Goal: Contribute content: Add original content to the website for others to see

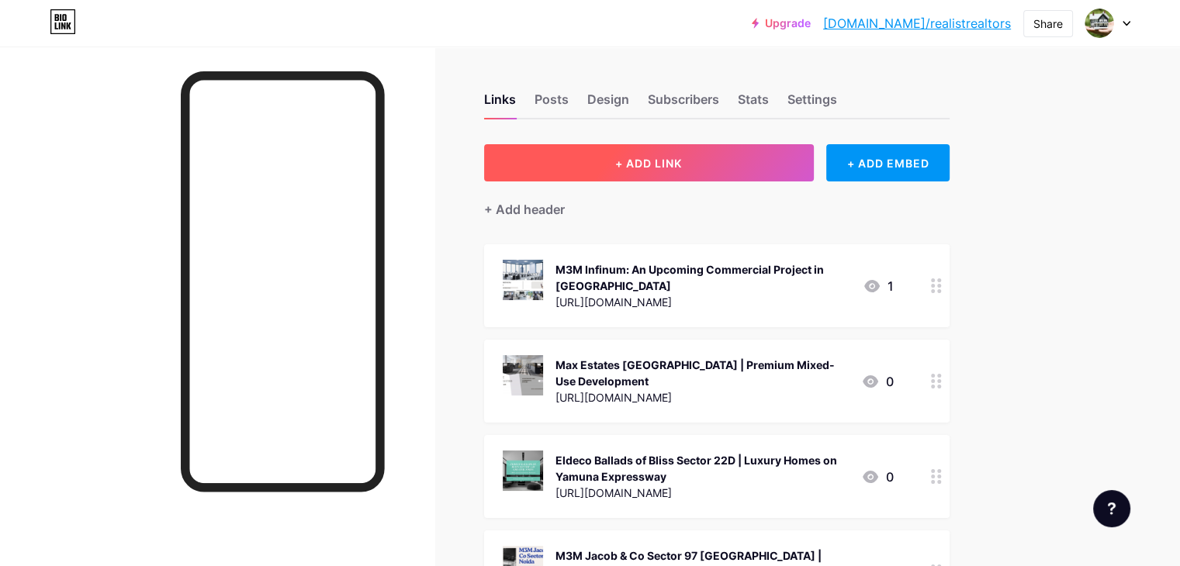
click at [787, 155] on button "+ ADD LINK" at bounding box center [649, 162] width 330 height 37
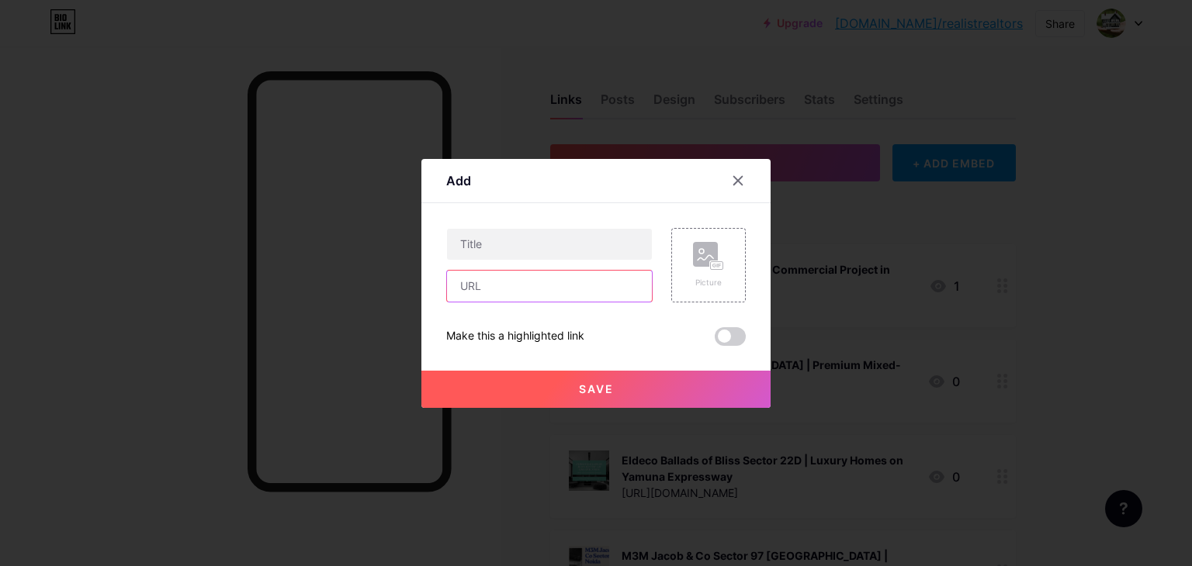
click at [534, 283] on input "text" at bounding box center [549, 286] width 205 height 31
paste input "[URL][DOMAIN_NAME]"
type input "[URL][DOMAIN_NAME]"
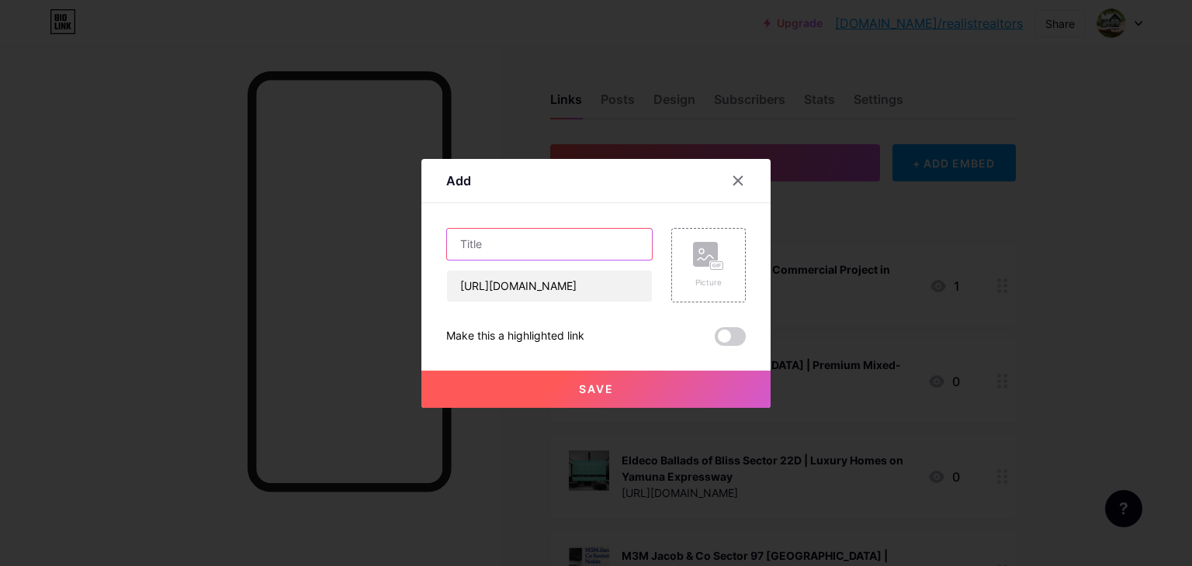
click at [497, 240] on input "text" at bounding box center [549, 244] width 205 height 31
paste input "Eldeco WOW Sector 22D | Luxury Residences on Yamuna Expressway"
type input "Eldeco WOW Sector 22D | Luxury Residences on Yamuna Expressway"
click at [715, 284] on div "Picture" at bounding box center [708, 283] width 31 height 12
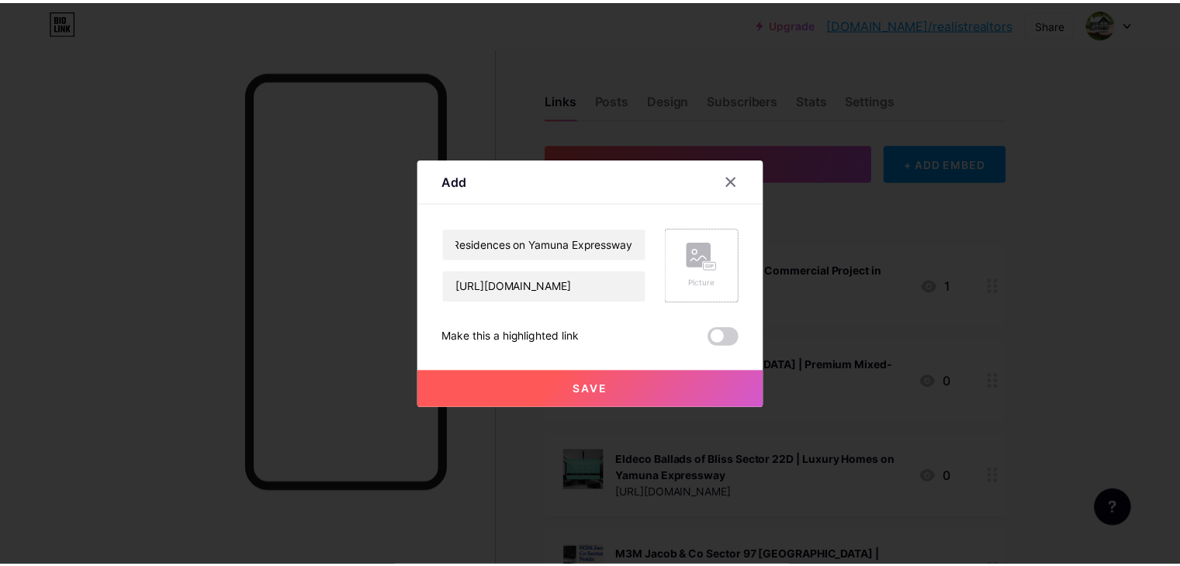
scroll to position [0, 0]
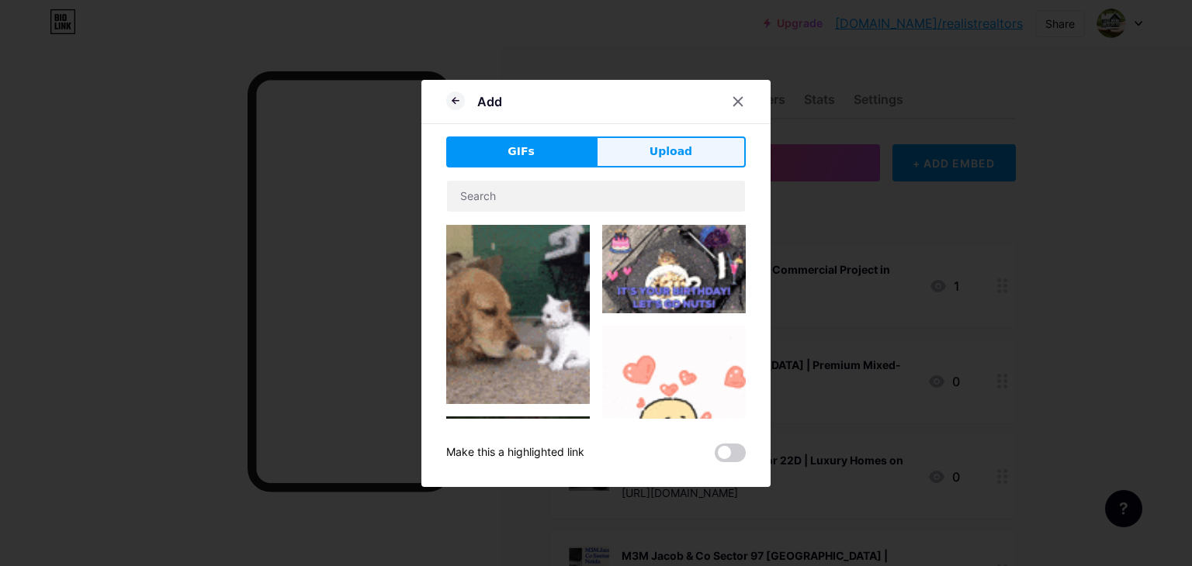
click at [687, 157] on span "Upload" at bounding box center [670, 152] width 43 height 16
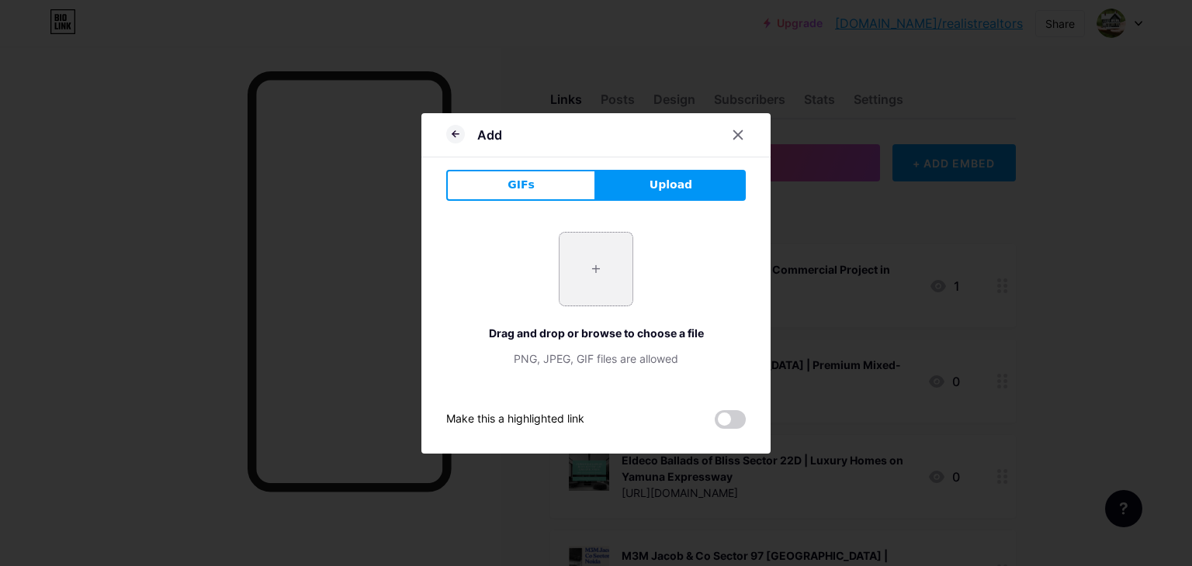
click at [603, 261] on input "file" at bounding box center [595, 269] width 73 height 73
type input "C:\fakepath\3.jpg"
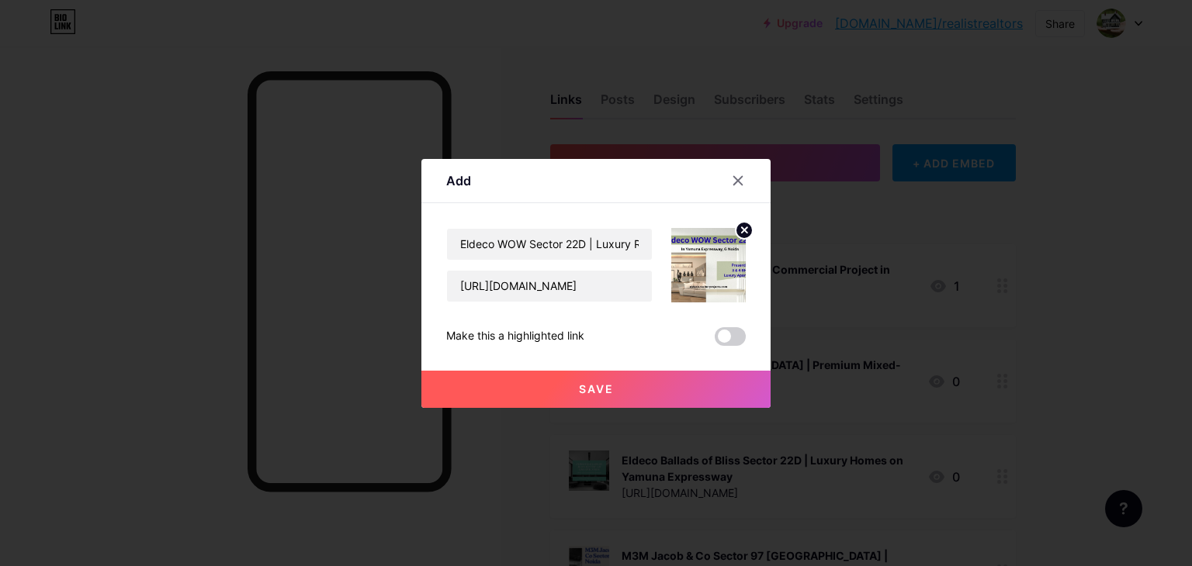
click at [616, 390] on button "Save" at bounding box center [595, 389] width 349 height 37
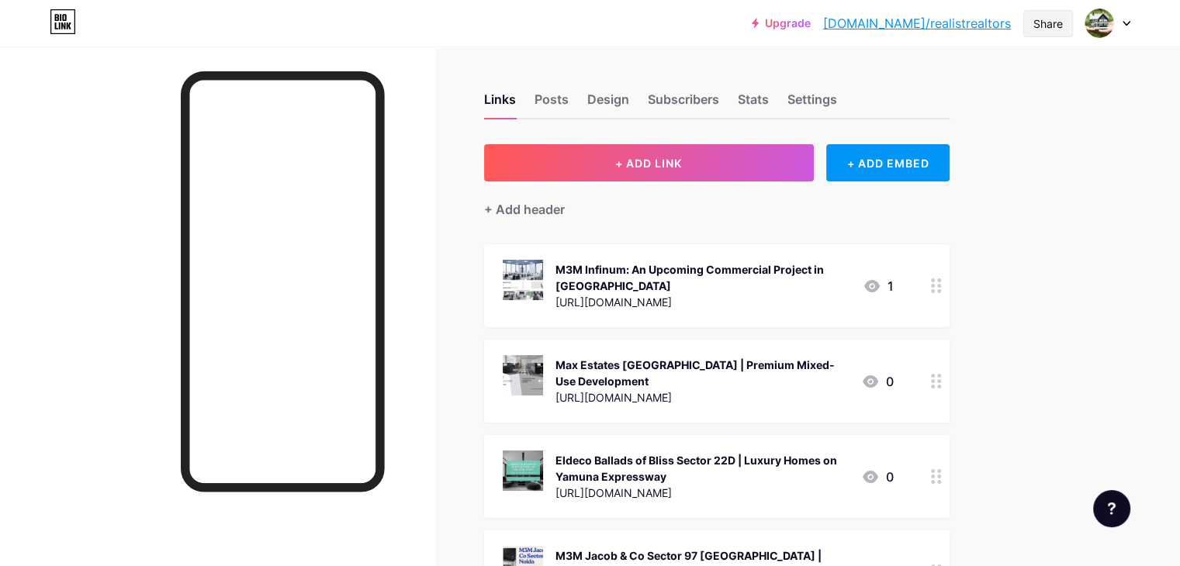
click at [1045, 29] on div "Share" at bounding box center [1047, 24] width 29 height 16
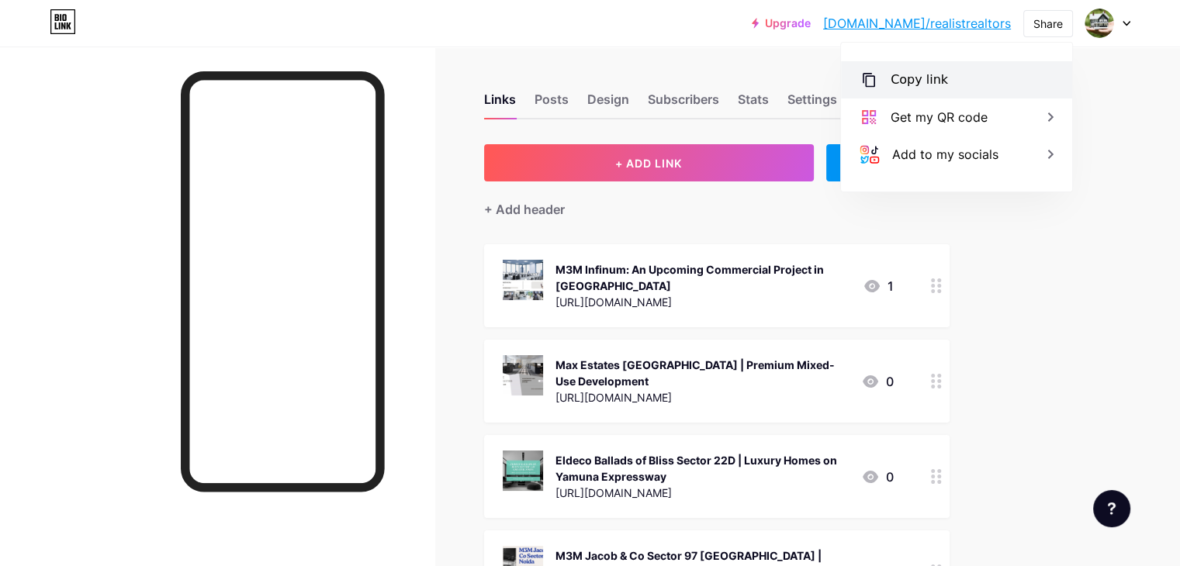
click at [925, 82] on div "Copy link" at bounding box center [919, 80] width 57 height 19
